Goal: Find contact information: Find contact information

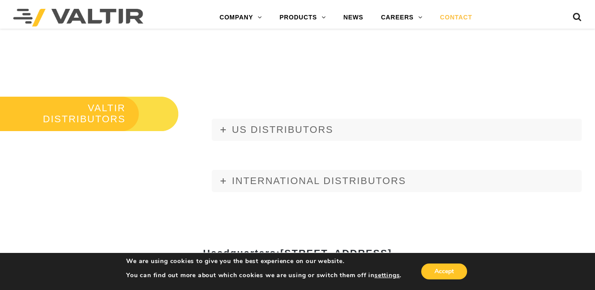
scroll to position [934, 0]
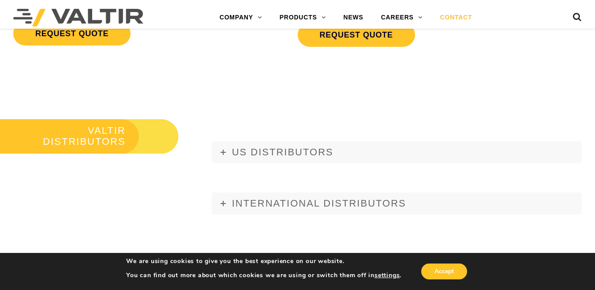
drag, startPoint x: 258, startPoint y: 150, endPoint x: 267, endPoint y: 174, distance: 26.4
click at [258, 150] on span "US DISTRIBUTORS" at bounding box center [282, 151] width 101 height 11
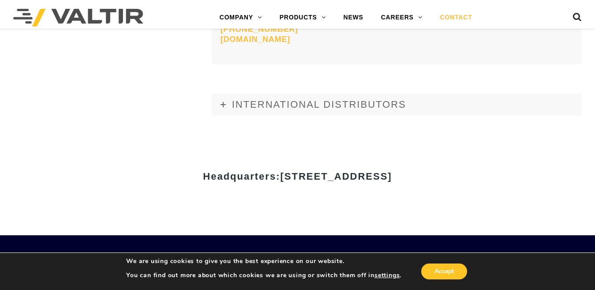
scroll to position [3757, 0]
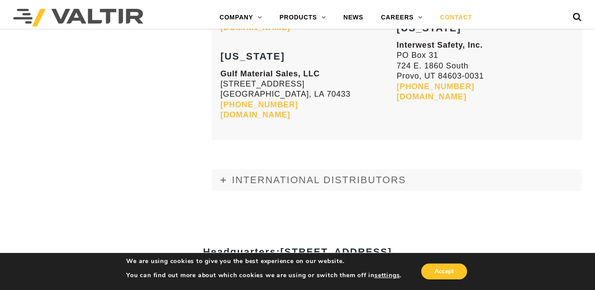
click at [392, 246] on span "[STREET_ADDRESS]" at bounding box center [336, 251] width 112 height 11
copy span "Addison"
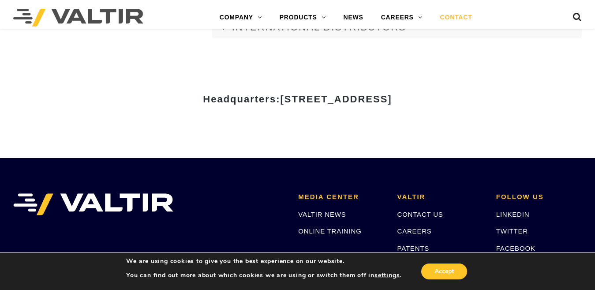
scroll to position [3917, 0]
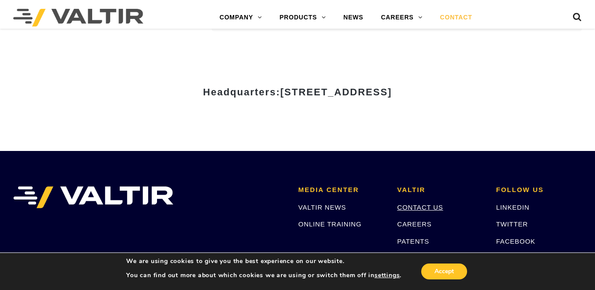
click at [413, 203] on link "CONTACT US" at bounding box center [420, 206] width 46 height 7
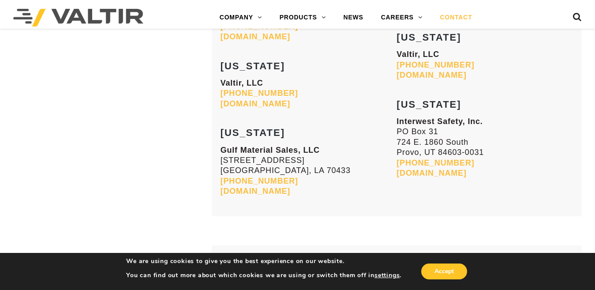
scroll to position [3694, 0]
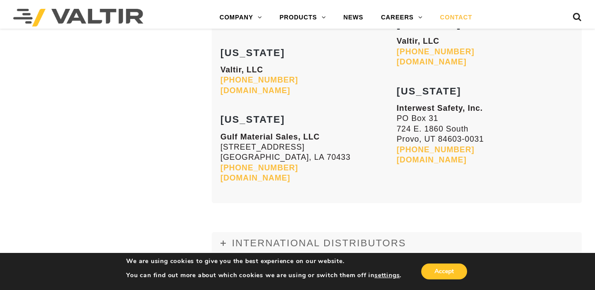
drag, startPoint x: 196, startPoint y: 187, endPoint x: 388, endPoint y: 219, distance: 194.4
copy span "15601 Dallas Parkway, Suite 525"
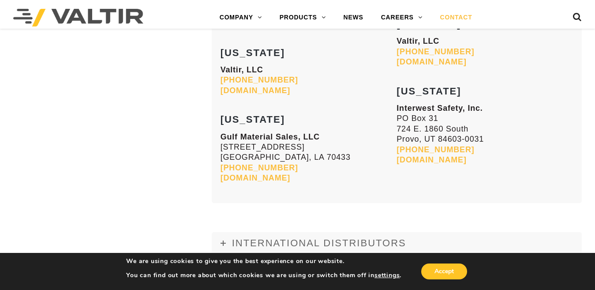
drag, startPoint x: 382, startPoint y: 190, endPoint x: 445, endPoint y: 187, distance: 62.7
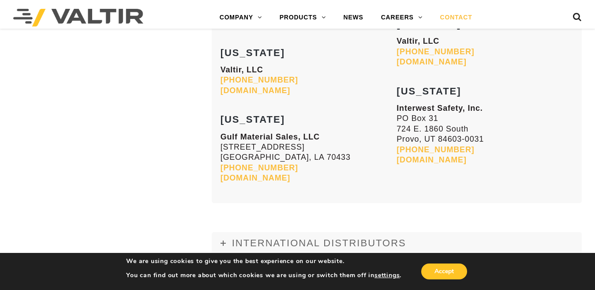
drag, startPoint x: 382, startPoint y: 187, endPoint x: 440, endPoint y: 188, distance: 58.7
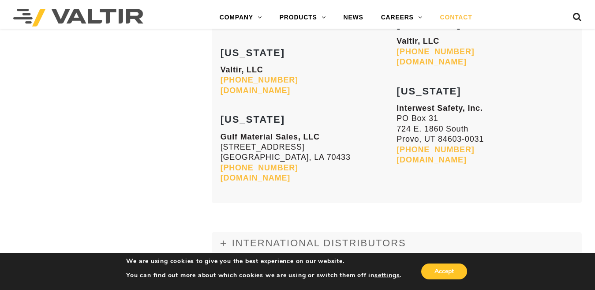
copy span "Addison, TX 75001"
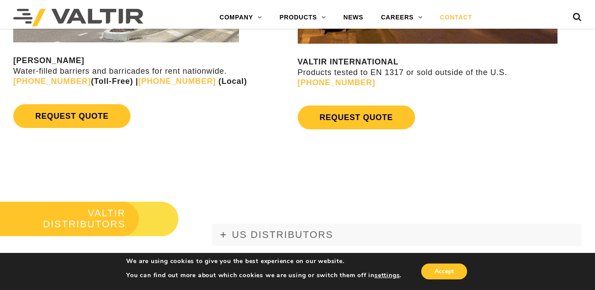
scroll to position [854, 0]
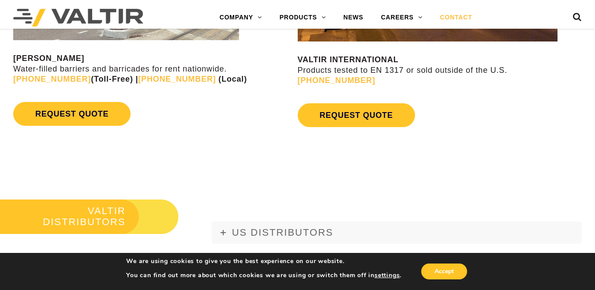
drag, startPoint x: 178, startPoint y: 79, endPoint x: 123, endPoint y: 78, distance: 55.2
click at [123, 78] on p "VALTIR RENTALS Water-filled barriers and barricades for rent nationwide. [PHONE…" at bounding box center [154, 68] width 282 height 31
drag, startPoint x: 122, startPoint y: 78, endPoint x: 215, endPoint y: 183, distance: 140.0
click at [178, 78] on p "VALTIR RENTALS Water-filled barriers and barricades for rent nationwide. [PHONE…" at bounding box center [154, 68] width 282 height 31
copy p "[PHONE_NUMBER]"
